Goal: Information Seeking & Learning: Learn about a topic

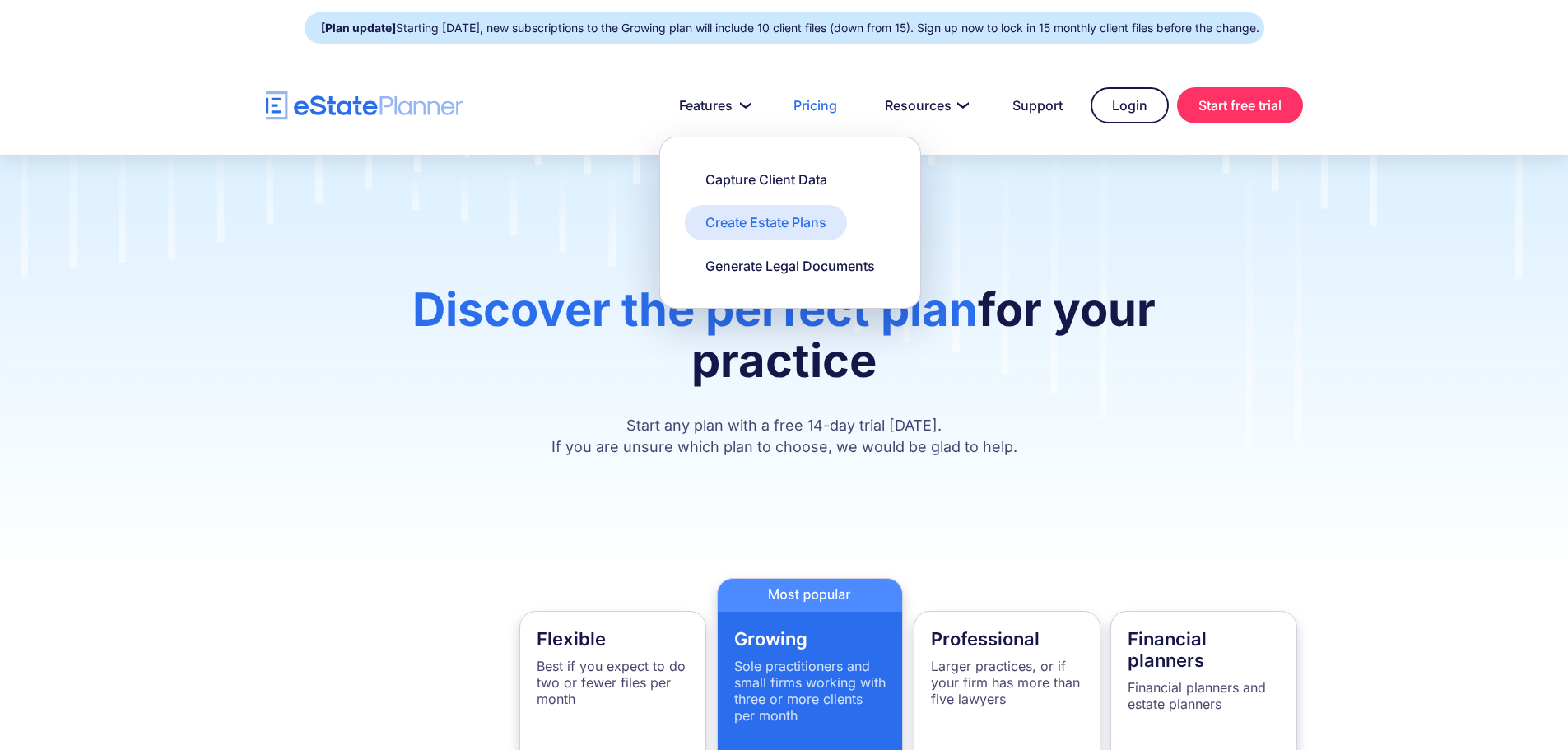
click at [771, 232] on div "Create Estate Plans" at bounding box center [765, 223] width 121 height 18
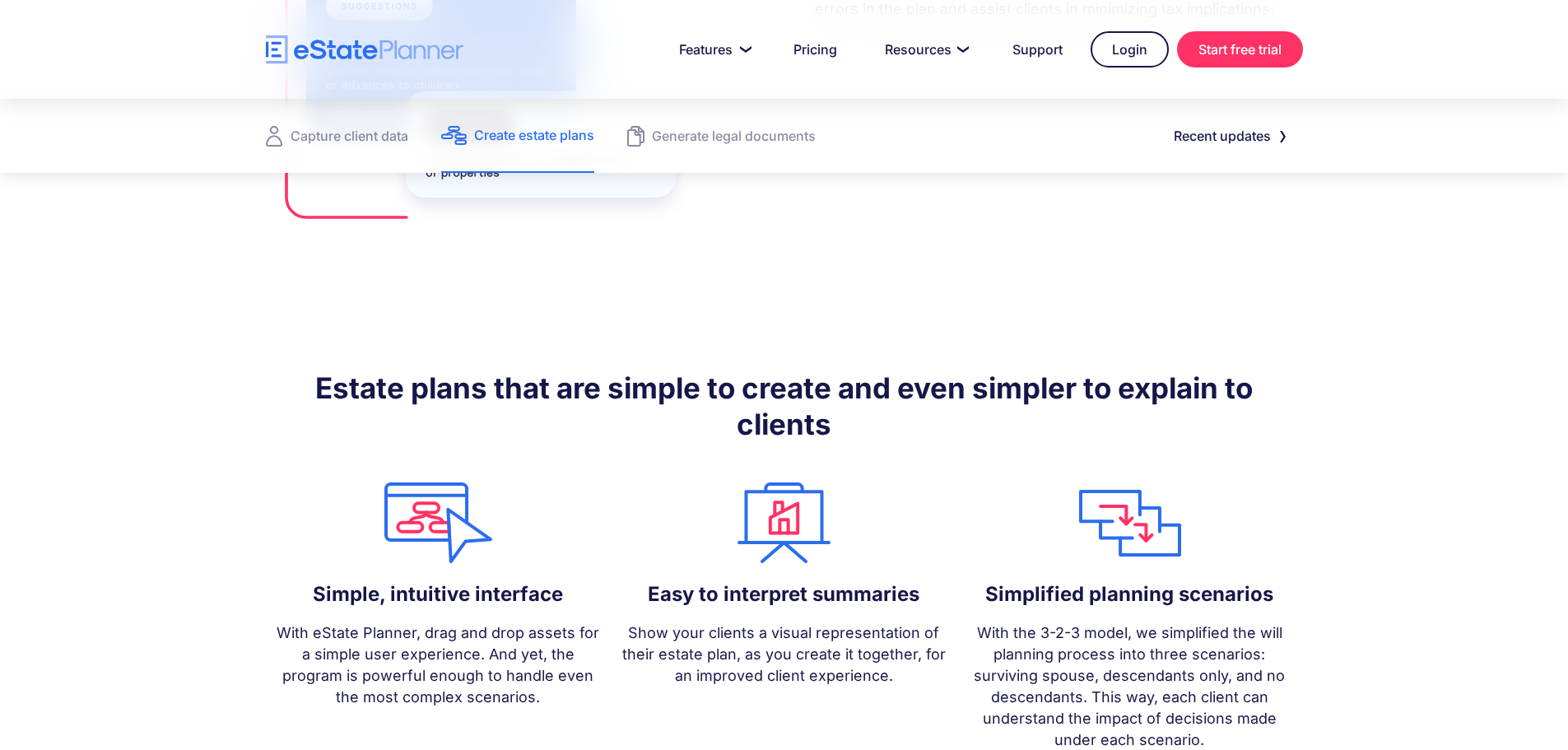
scroll to position [1152, 0]
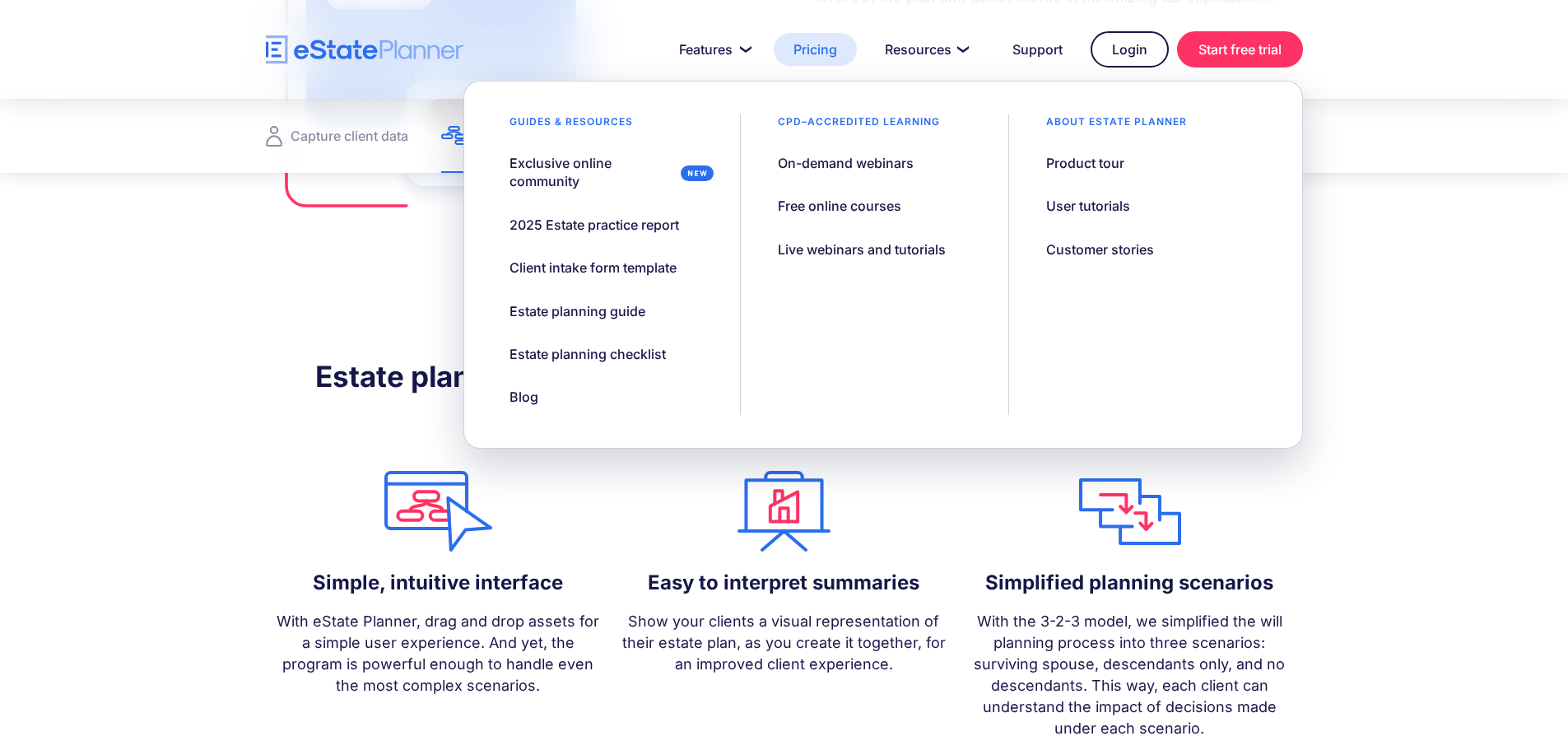
click at [816, 45] on link "Pricing" at bounding box center [815, 49] width 83 height 33
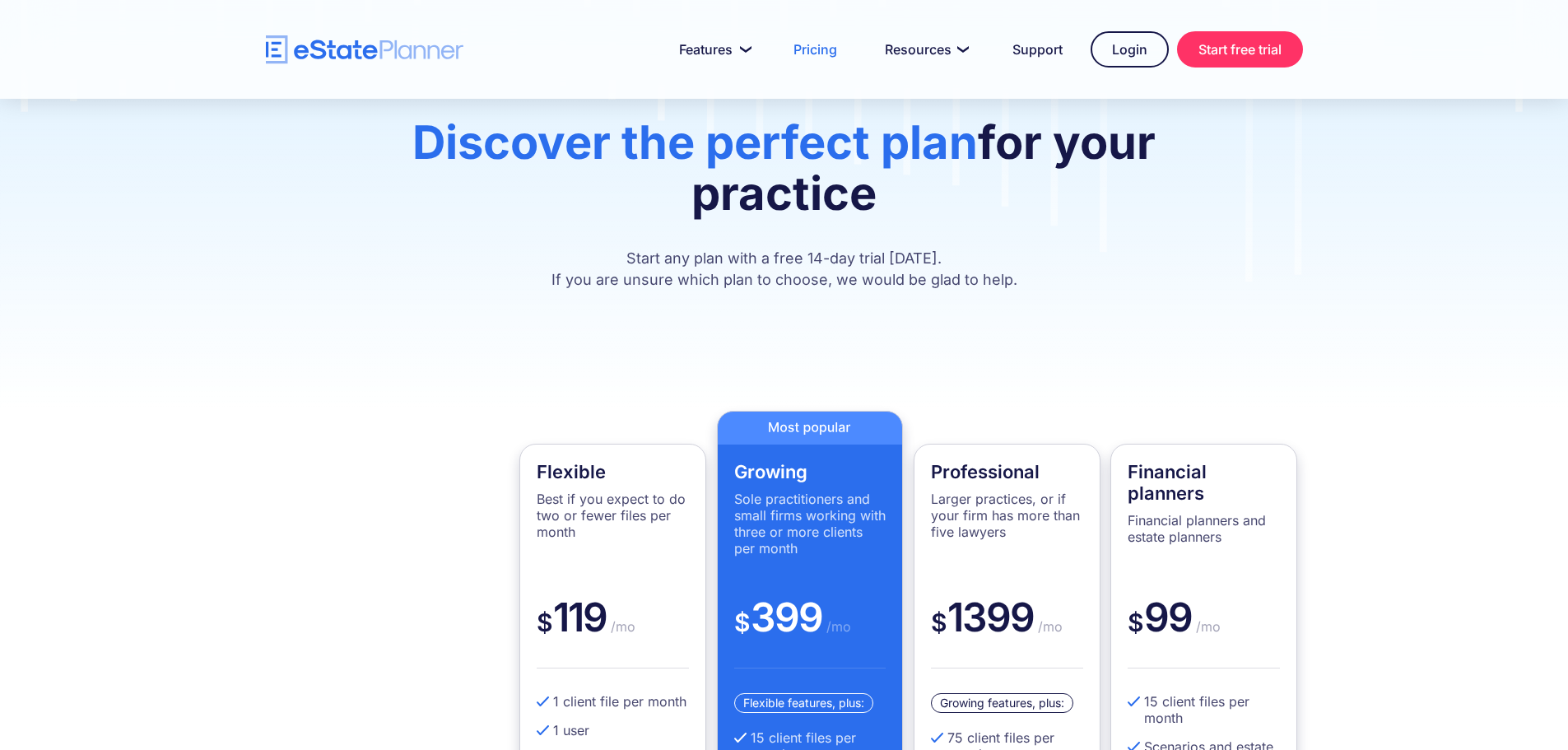
scroll to position [330, 0]
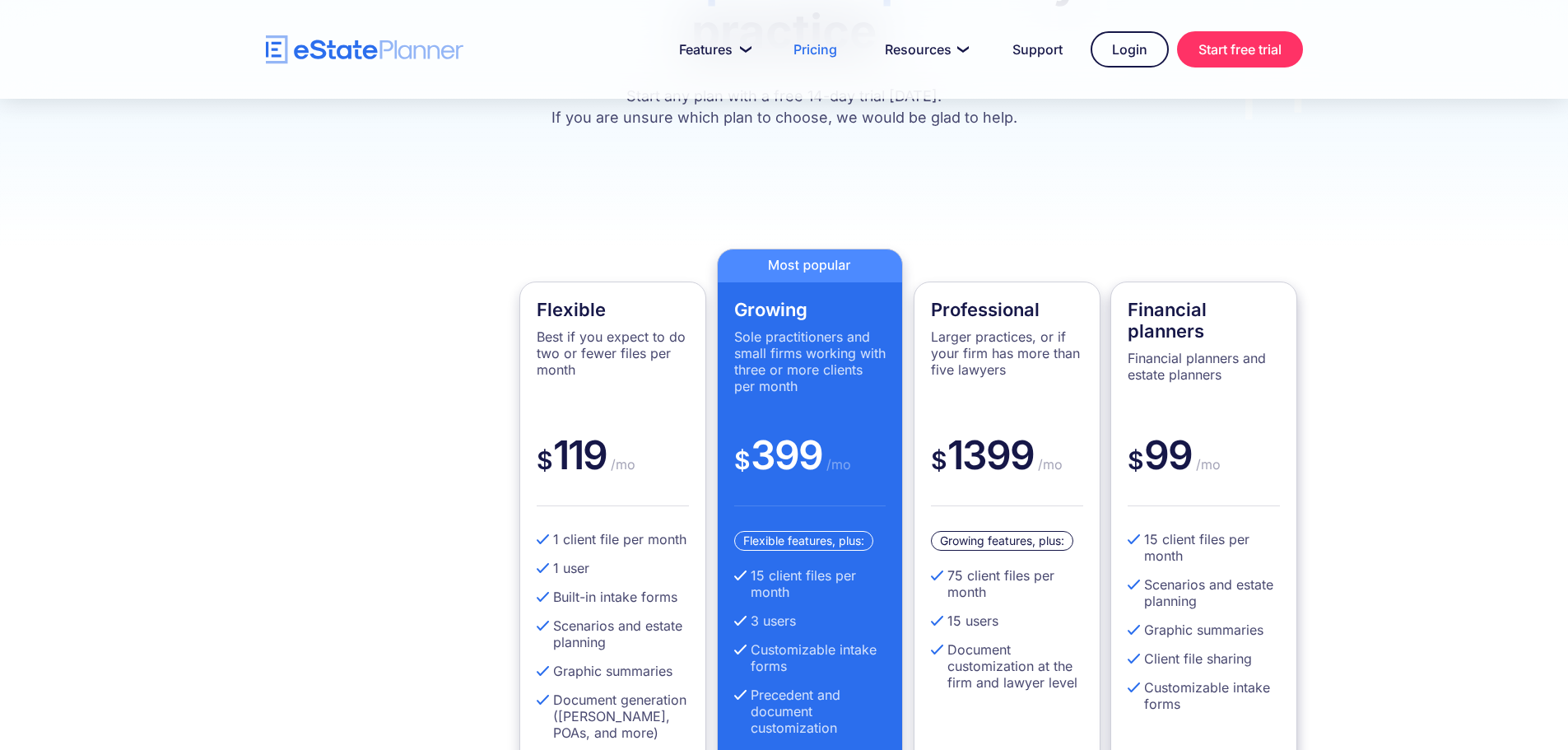
click at [1197, 330] on h4 "Financial planners" at bounding box center [1203, 320] width 153 height 43
